Goal: Information Seeking & Learning: Learn about a topic

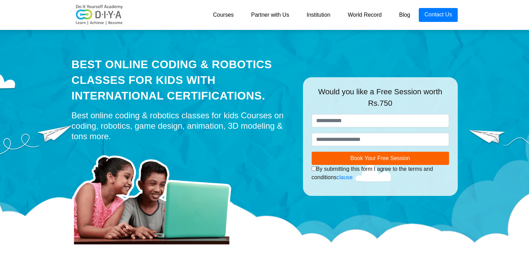
click at [274, 176] on div at bounding box center [182, 195] width 221 height 101
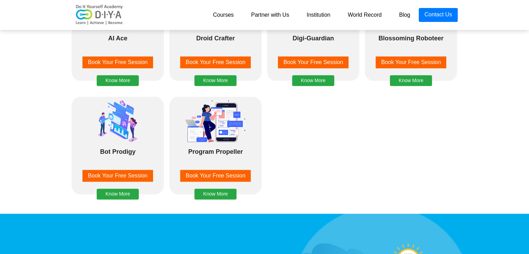
scroll to position [974, 0]
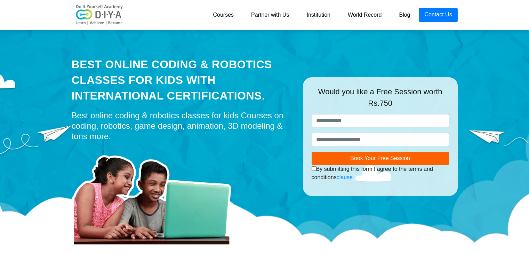
click at [218, 16] on link "Courses" at bounding box center [223, 15] width 38 height 14
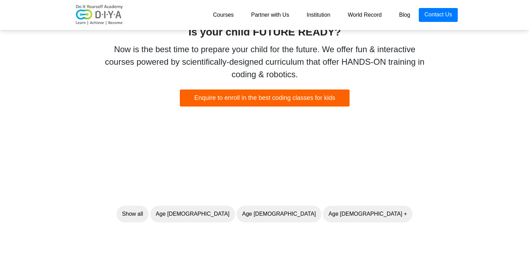
scroll to position [418, 0]
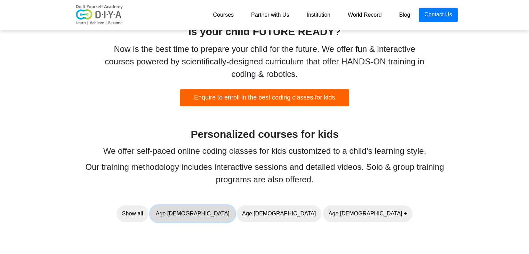
click at [235, 215] on button "Age [DEMOGRAPHIC_DATA]" at bounding box center [192, 213] width 85 height 17
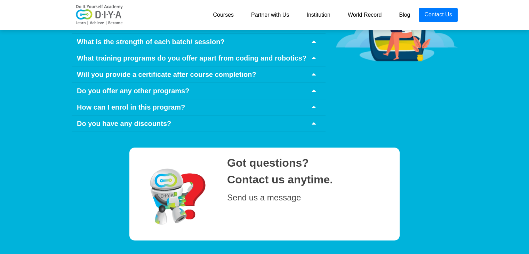
scroll to position [3086, 0]
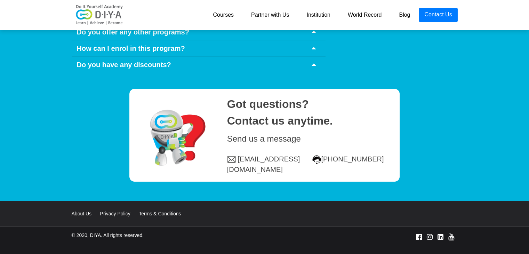
click at [224, 16] on link "Courses" at bounding box center [223, 15] width 38 height 14
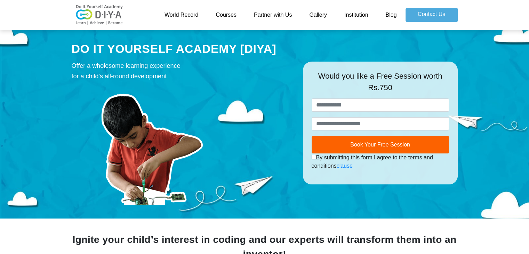
click at [354, 14] on link "Institution" at bounding box center [356, 15] width 41 height 14
